Goal: Transaction & Acquisition: Purchase product/service

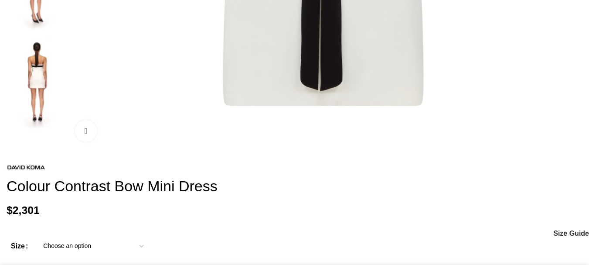
scroll to position [0, 92]
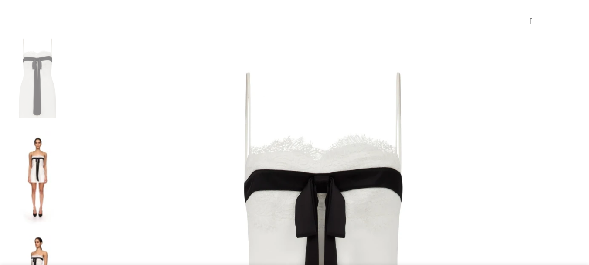
scroll to position [0, 184]
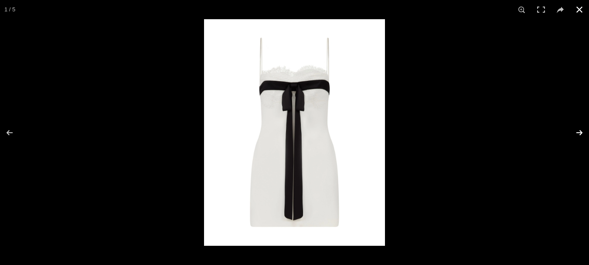
click at [578, 129] on button at bounding box center [573, 133] width 31 height 44
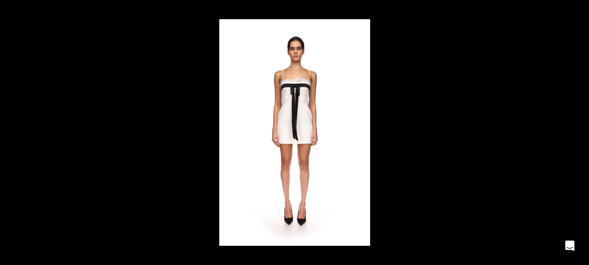
click at [578, 129] on button at bounding box center [573, 133] width 31 height 44
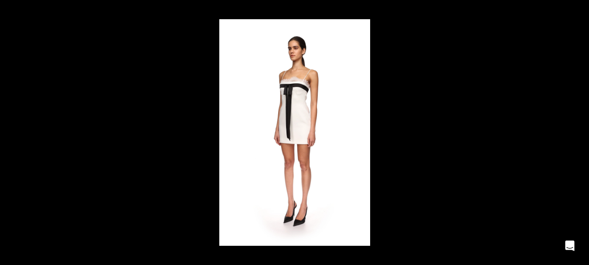
scroll to position [0, 276]
click at [578, 129] on button at bounding box center [573, 133] width 31 height 44
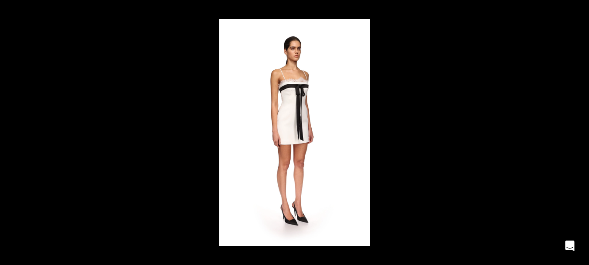
click at [578, 129] on button at bounding box center [573, 133] width 31 height 44
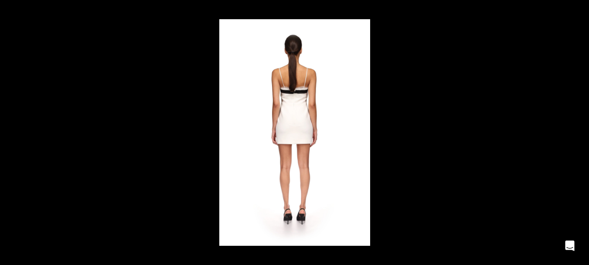
click at [578, 129] on button at bounding box center [573, 133] width 31 height 44
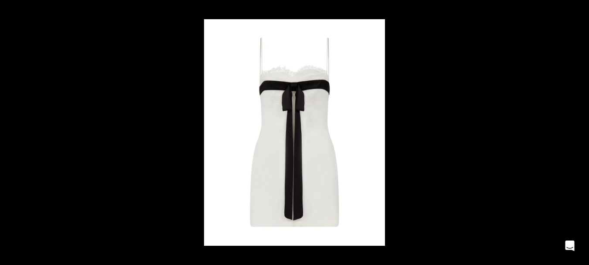
click at [578, 129] on button at bounding box center [573, 133] width 31 height 44
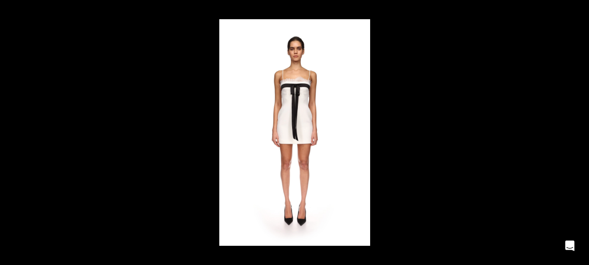
click at [578, 129] on button at bounding box center [573, 133] width 31 height 44
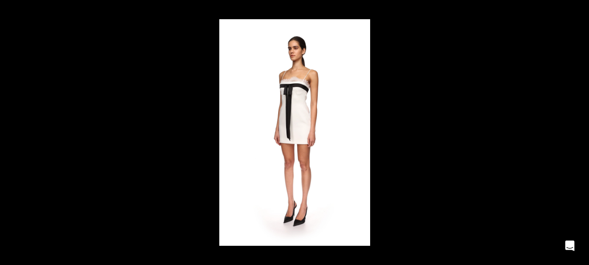
click at [578, 129] on button at bounding box center [573, 133] width 31 height 44
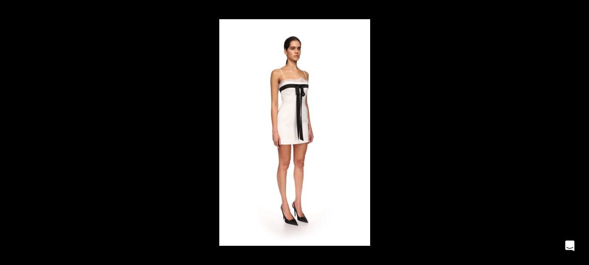
click at [578, 129] on button at bounding box center [573, 133] width 31 height 44
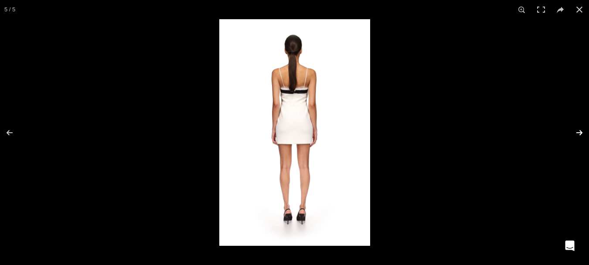
click at [578, 132] on button at bounding box center [573, 133] width 31 height 44
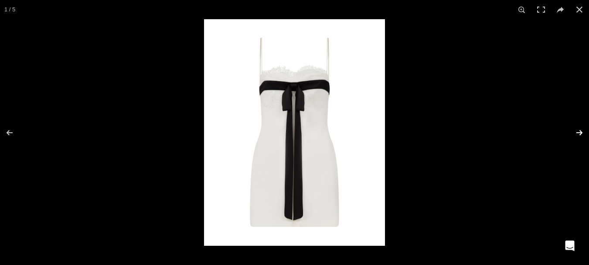
scroll to position [0, 367]
click at [578, 132] on button at bounding box center [573, 133] width 31 height 44
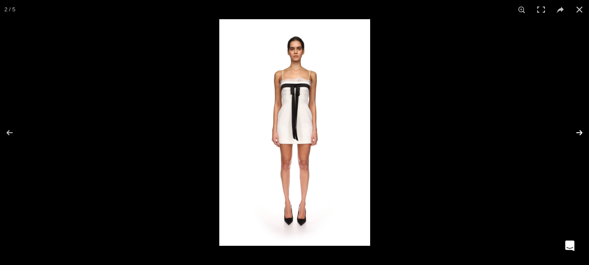
click at [577, 132] on button at bounding box center [573, 133] width 31 height 44
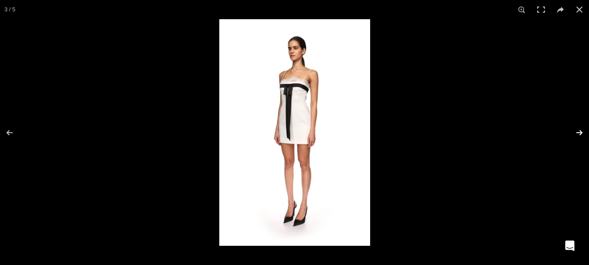
scroll to position [0, 459]
click at [577, 132] on button at bounding box center [573, 133] width 31 height 44
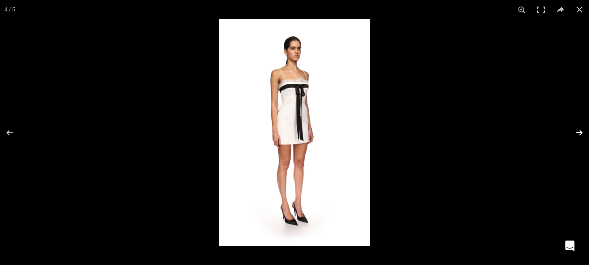
click at [578, 132] on button at bounding box center [573, 133] width 31 height 44
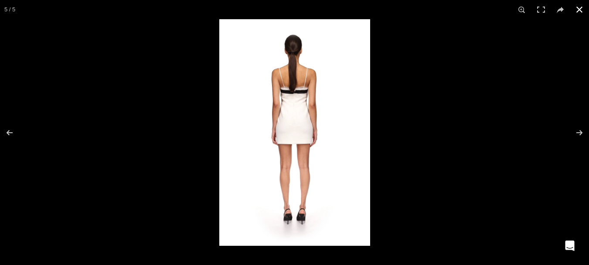
click at [580, 10] on button at bounding box center [579, 9] width 19 height 19
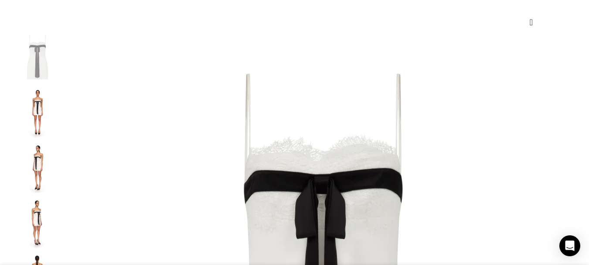
scroll to position [0, 643]
